Goal: Navigation & Orientation: Find specific page/section

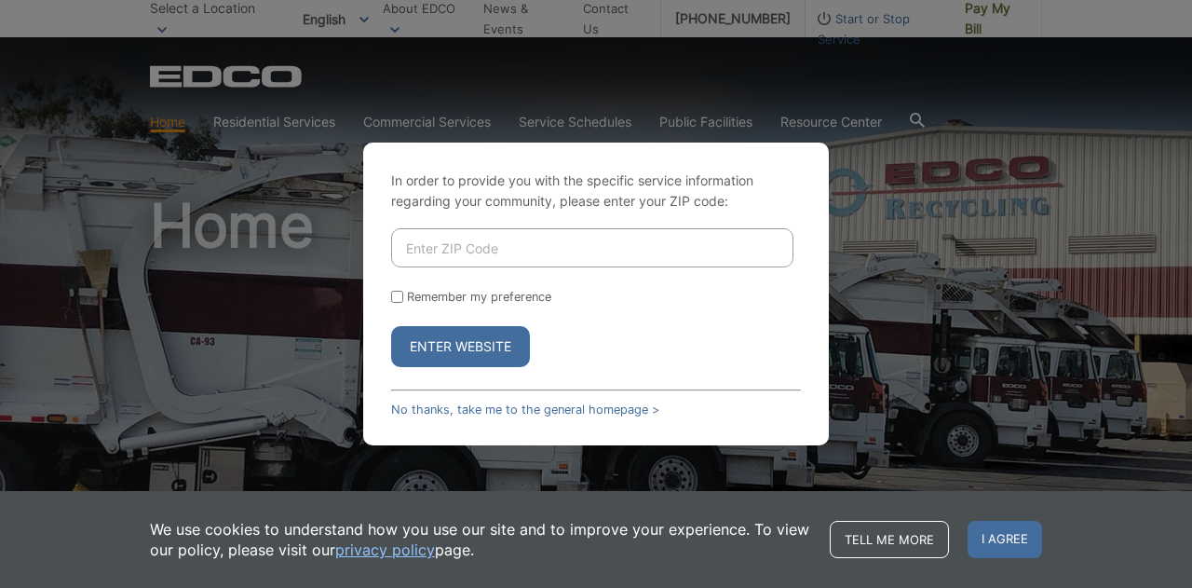
click at [920, 317] on div "In order to provide you with the specific service information regarding your co…" at bounding box center [596, 294] width 1192 height 588
click at [417, 406] on link "No thanks, take me to the general homepage >" at bounding box center [525, 409] width 268 height 14
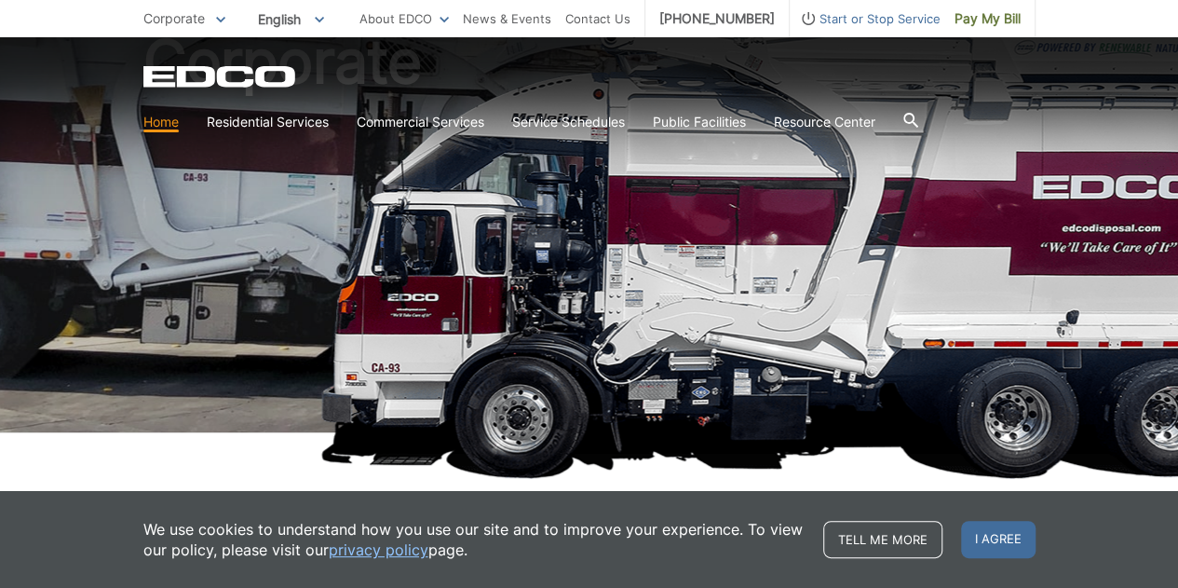
scroll to position [169, 0]
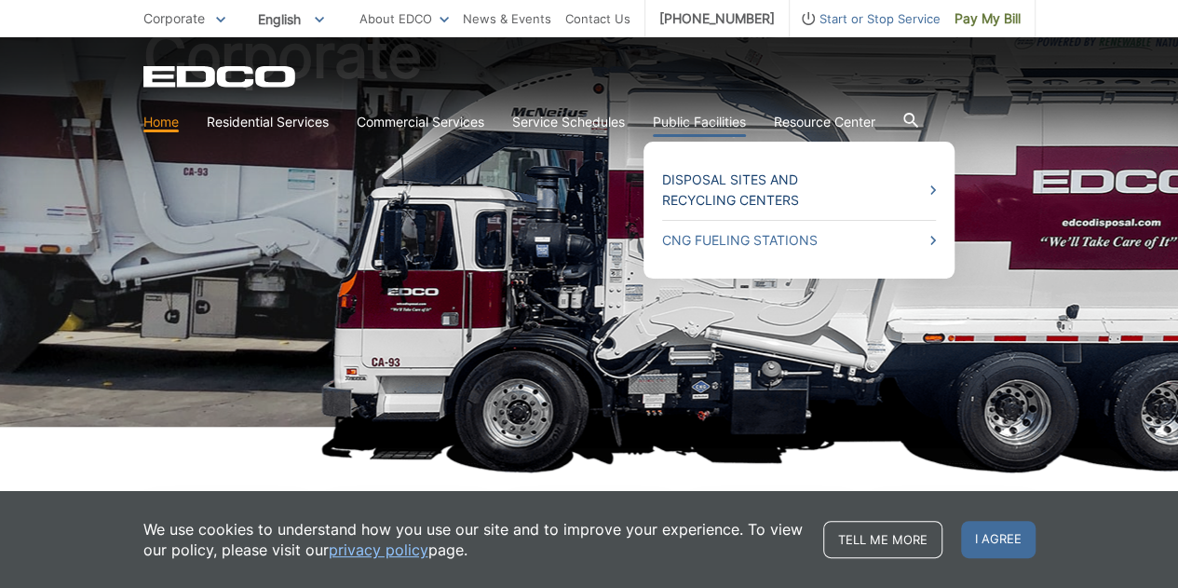
click at [701, 182] on link "Disposal Sites and Recycling Centers" at bounding box center [799, 189] width 274 height 41
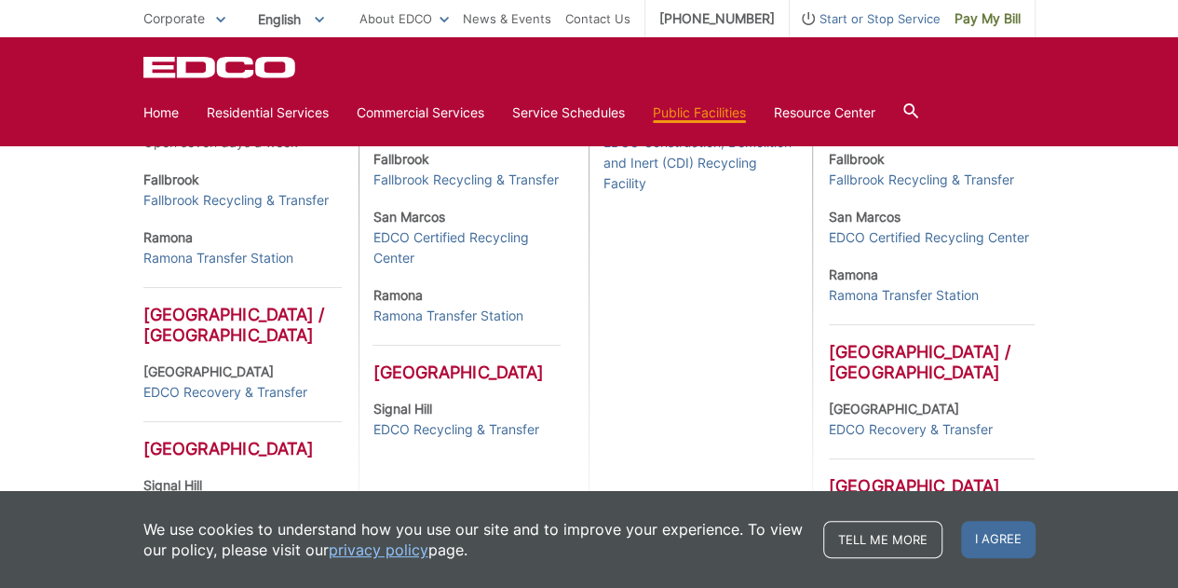
scroll to position [806, 0]
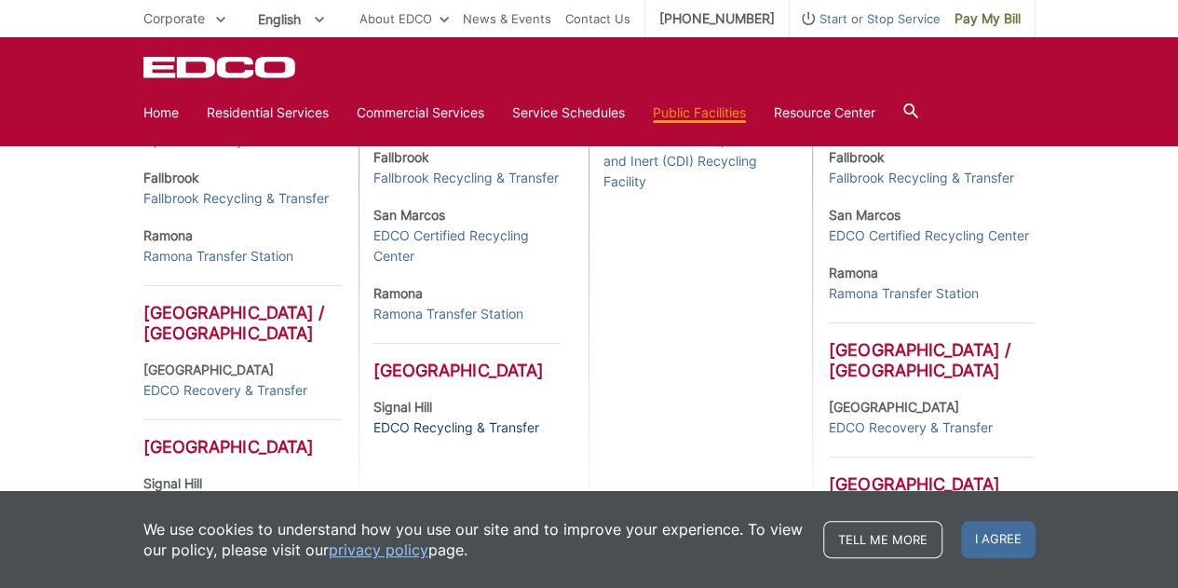
click at [423, 438] on link "EDCO Recycling & Transfer" at bounding box center [455, 427] width 166 height 20
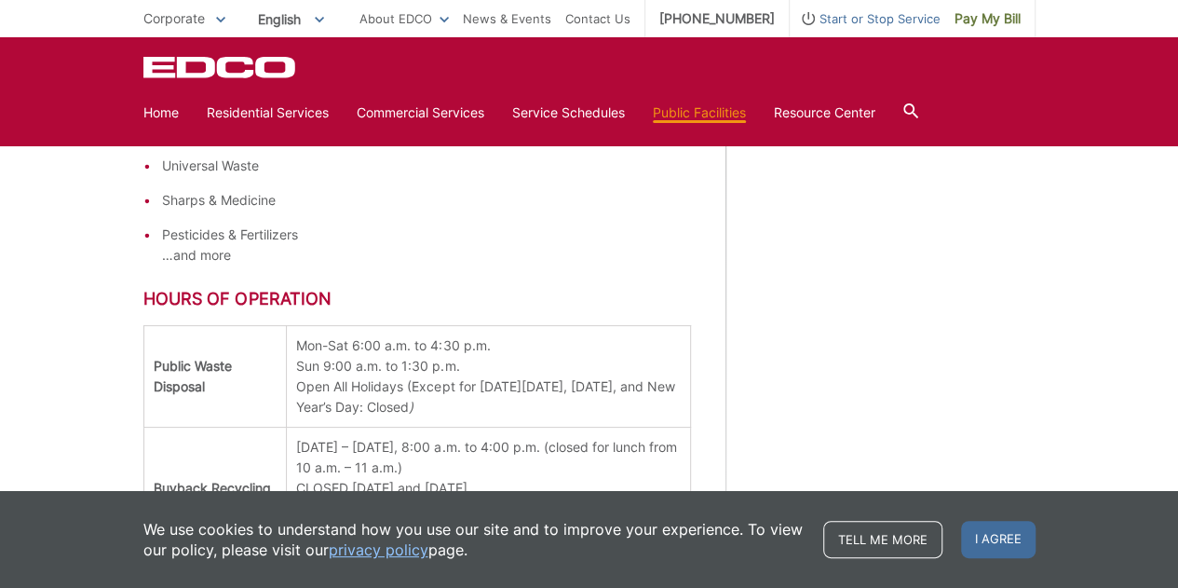
scroll to position [1882, 0]
